Goal: Task Accomplishment & Management: Use online tool/utility

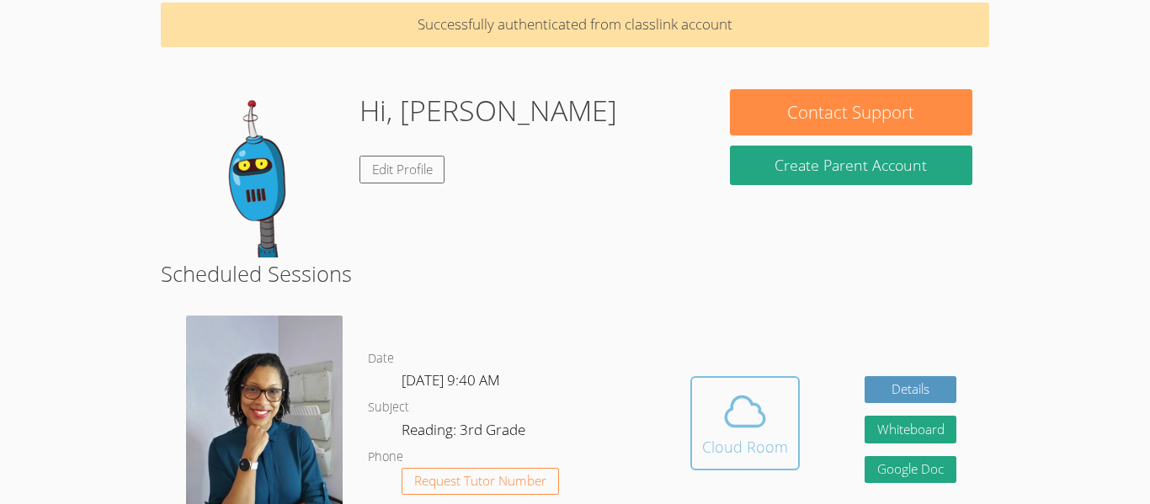
scroll to position [101, 0]
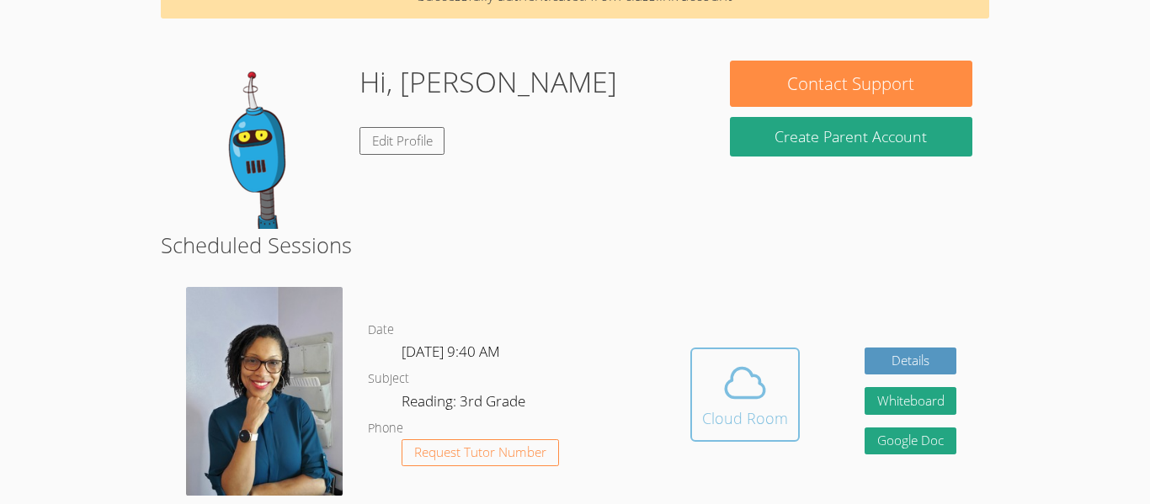
click at [766, 423] on div "Cloud Room" at bounding box center [745, 419] width 86 height 24
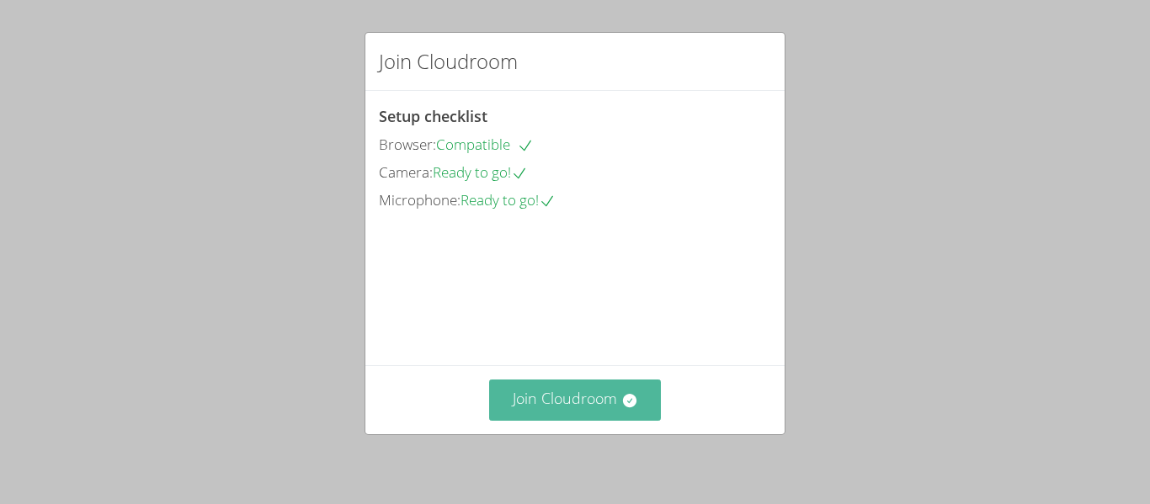
click at [584, 409] on button "Join Cloudroom" at bounding box center [575, 400] width 173 height 41
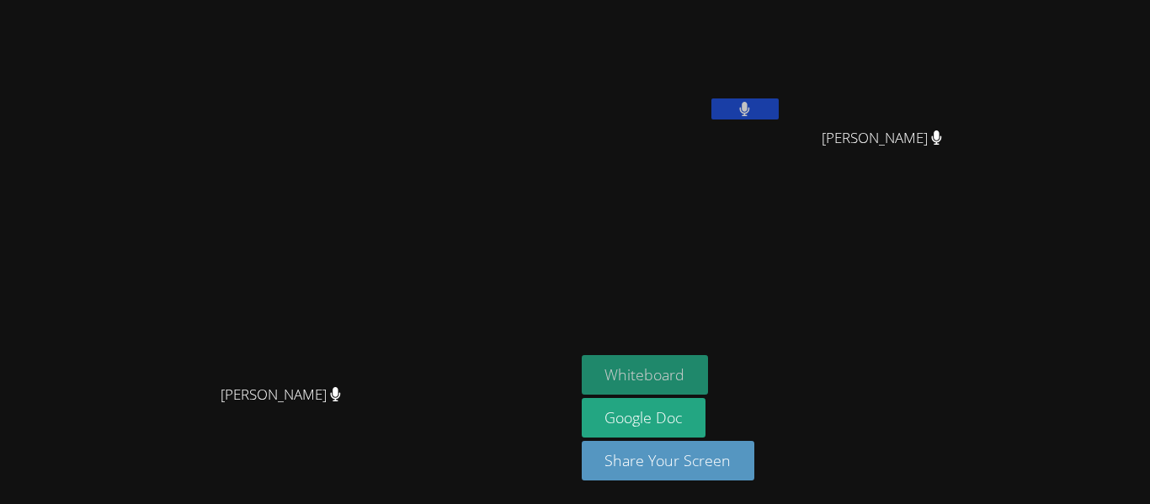
click at [709, 371] on button "Whiteboard" at bounding box center [645, 375] width 127 height 40
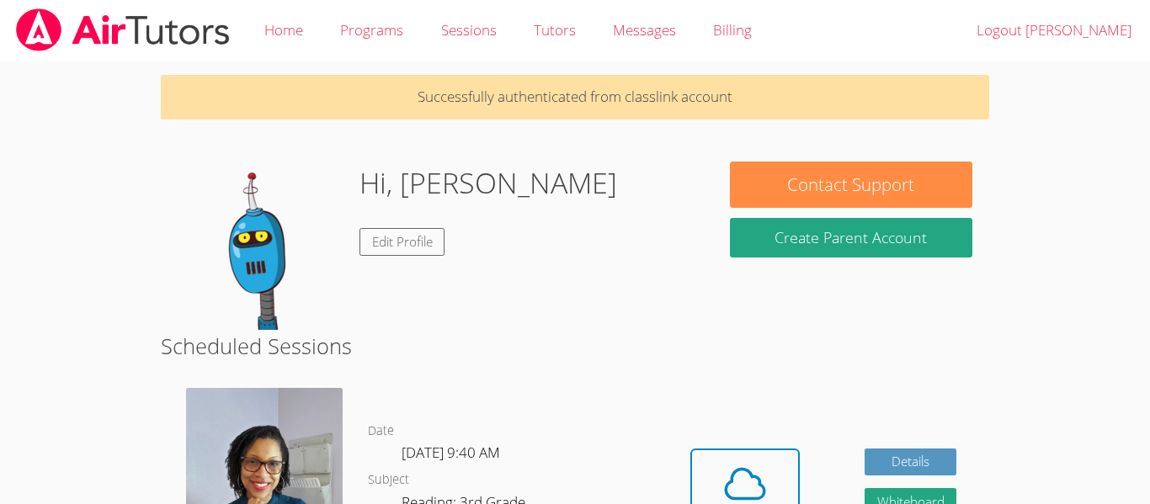
scroll to position [101, 0]
